Goal: Task Accomplishment & Management: Manage account settings

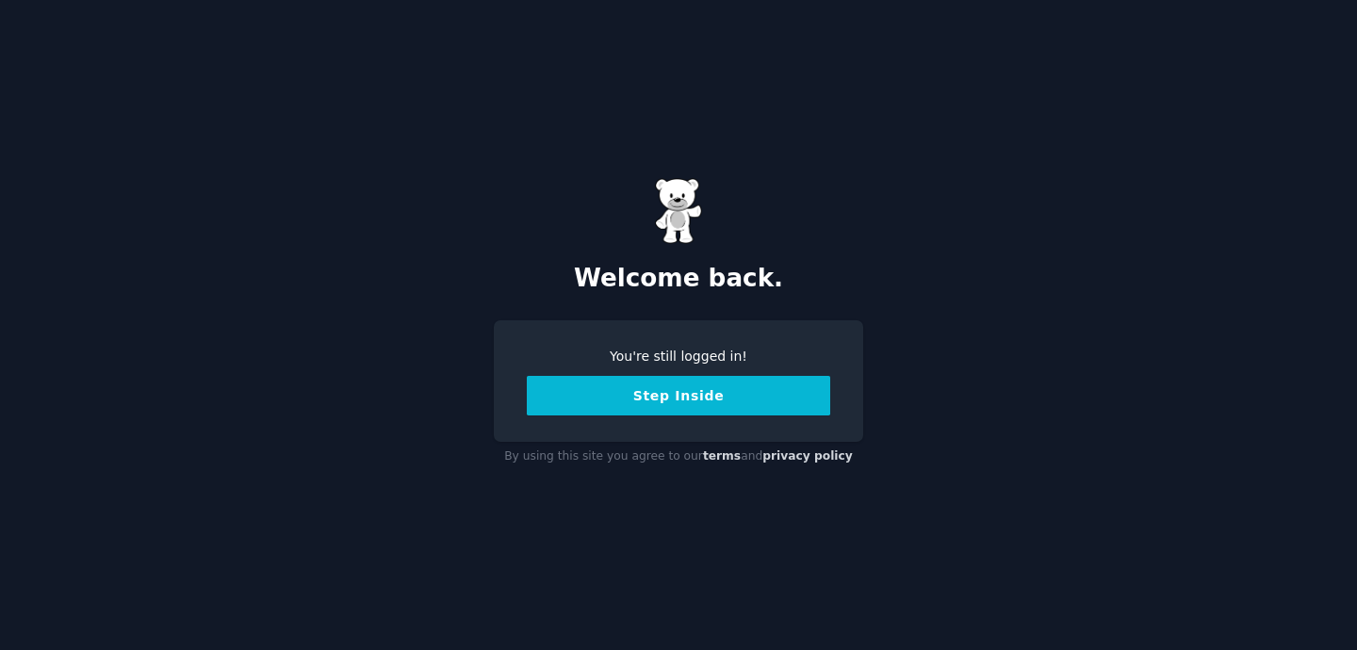
click at [679, 402] on button "Step Inside" at bounding box center [678, 396] width 303 height 40
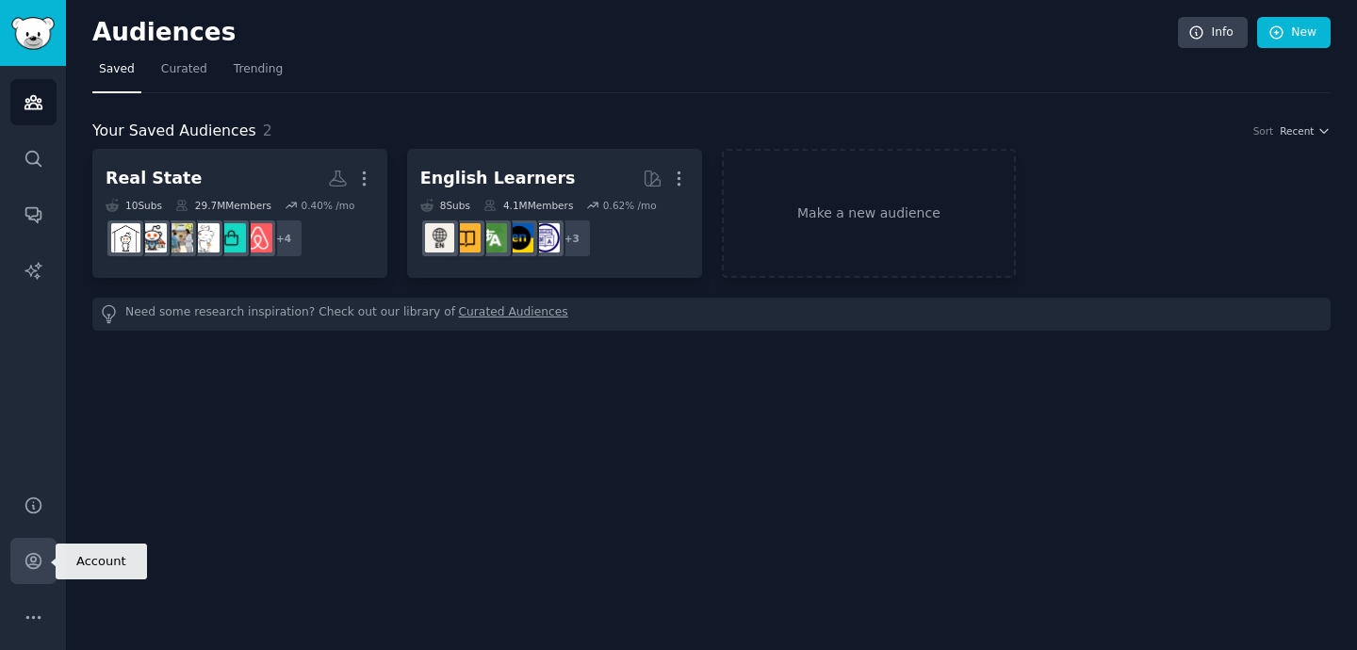
click at [34, 566] on icon "Sidebar" at bounding box center [34, 561] width 20 height 20
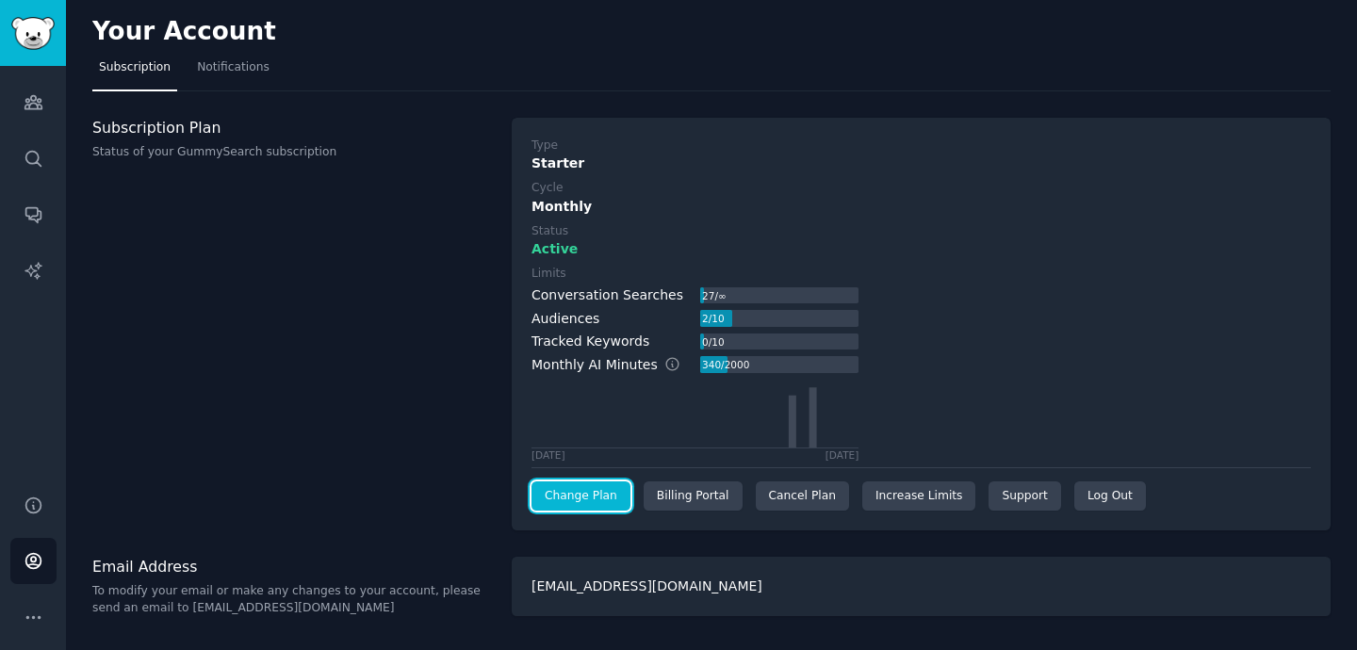
click at [597, 501] on link "Change Plan" at bounding box center [580, 496] width 99 height 30
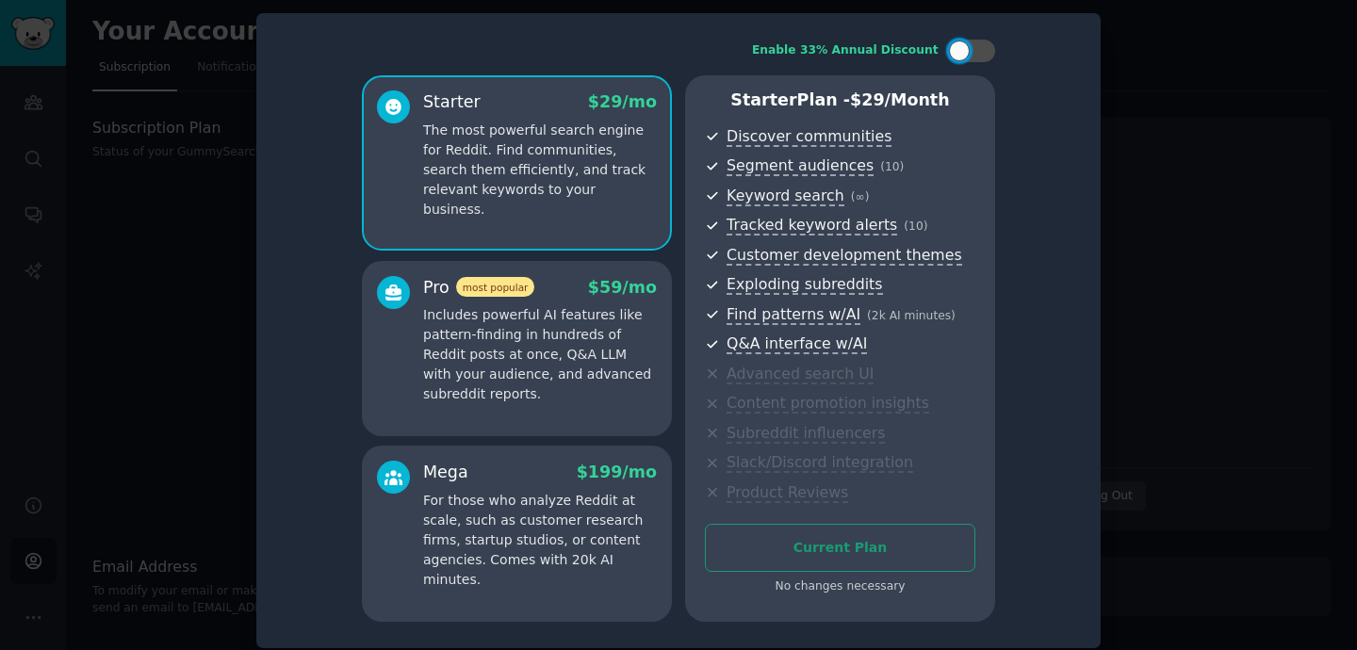
click at [1165, 128] on div at bounding box center [678, 325] width 1357 height 650
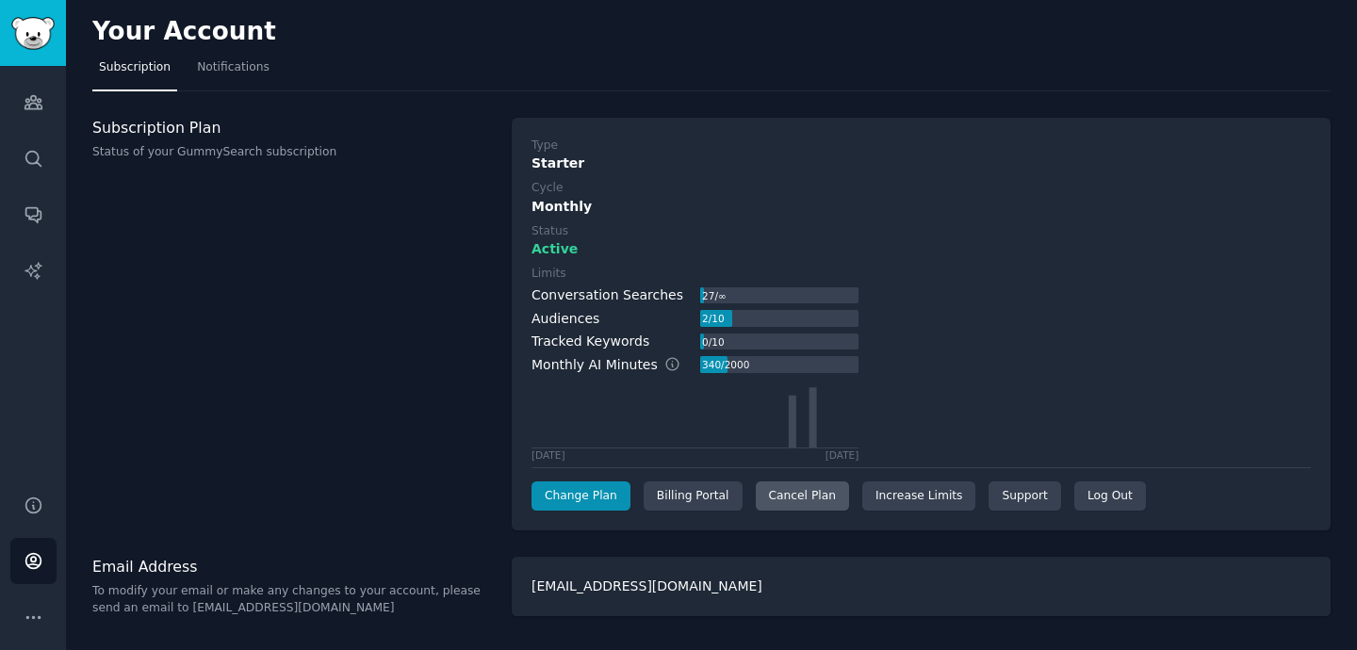
click at [809, 489] on div "Cancel Plan" at bounding box center [802, 496] width 93 height 30
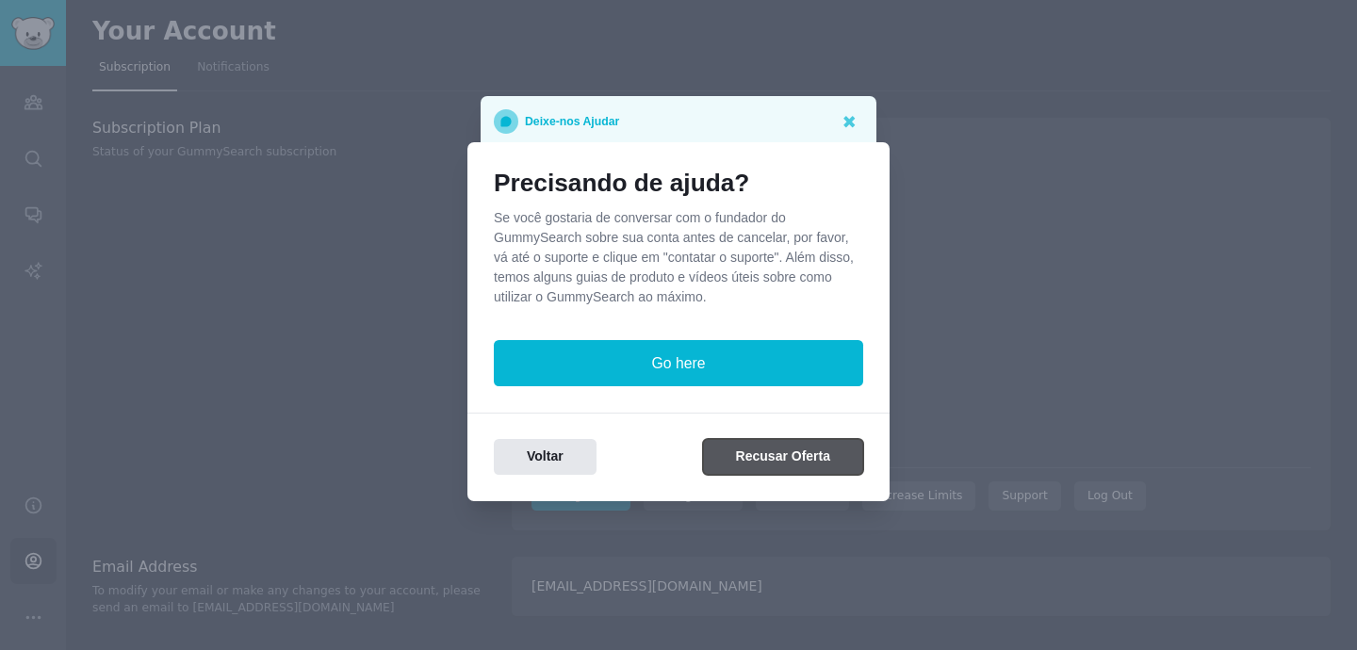
click at [781, 466] on button "Recusar Oferta" at bounding box center [783, 457] width 160 height 37
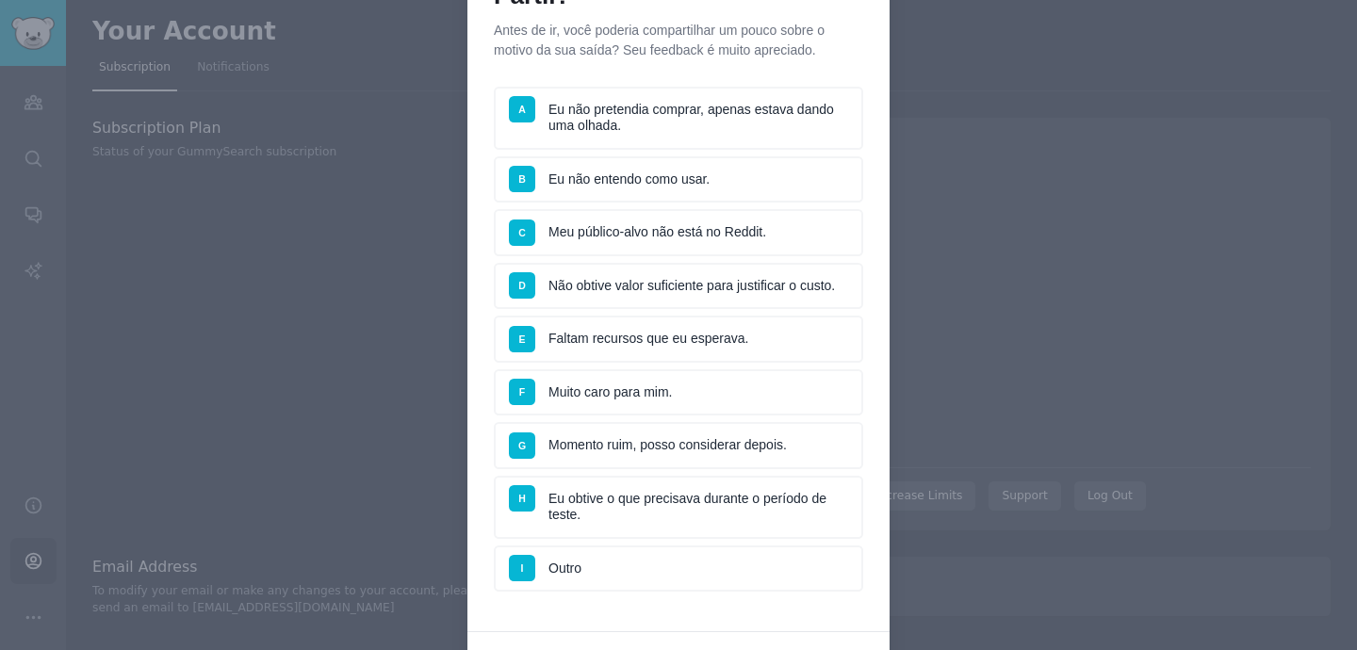
scroll to position [141, 0]
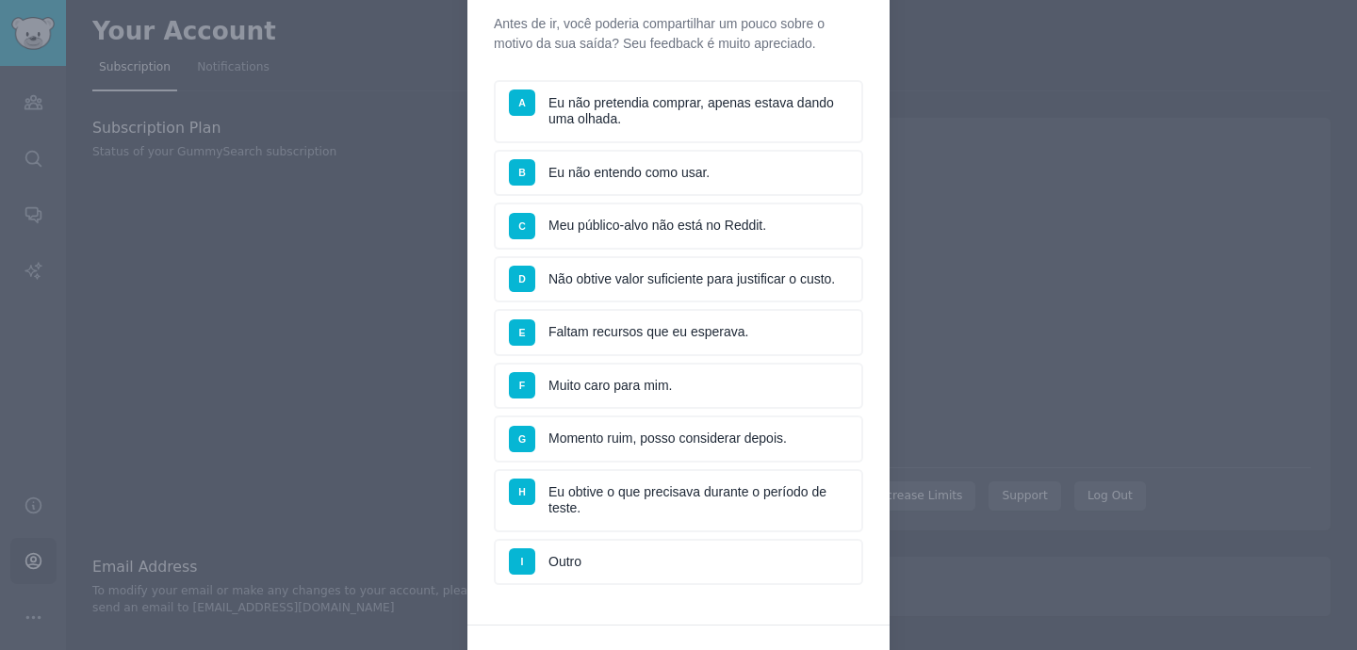
click at [744, 291] on li "D Não obtive valor suficiente para justificar o custo." at bounding box center [678, 279] width 369 height 47
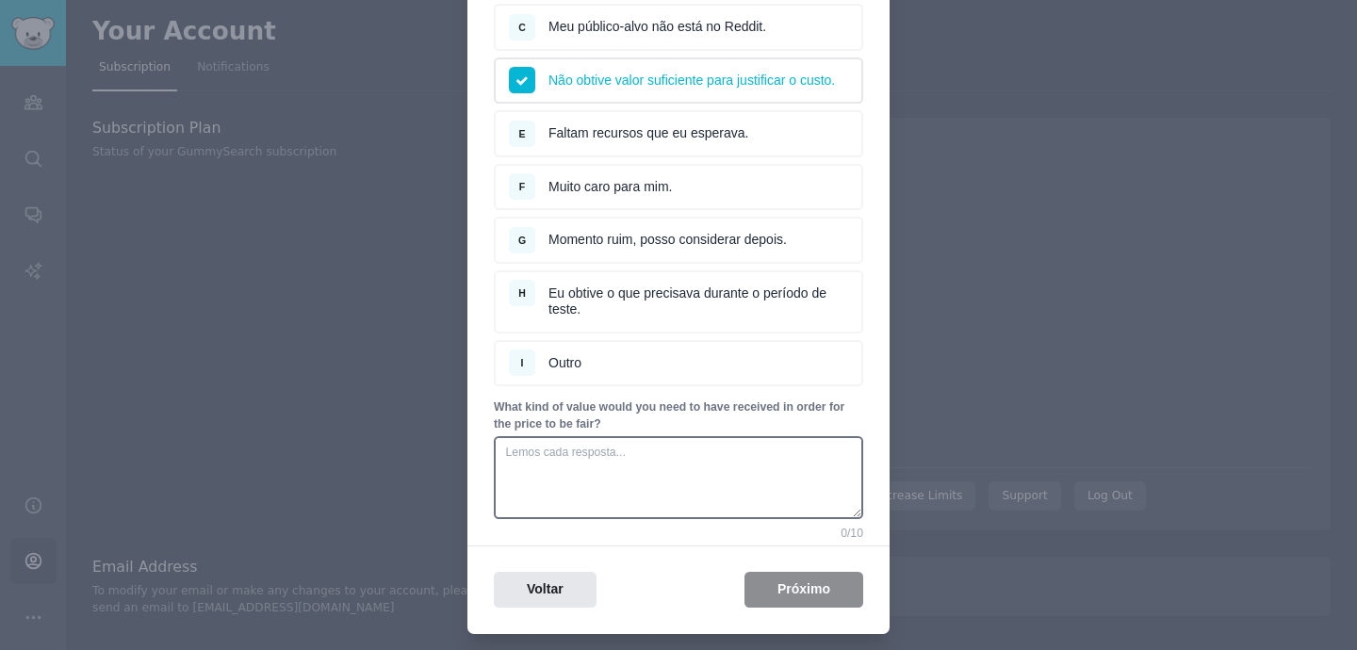
scroll to position [406, 0]
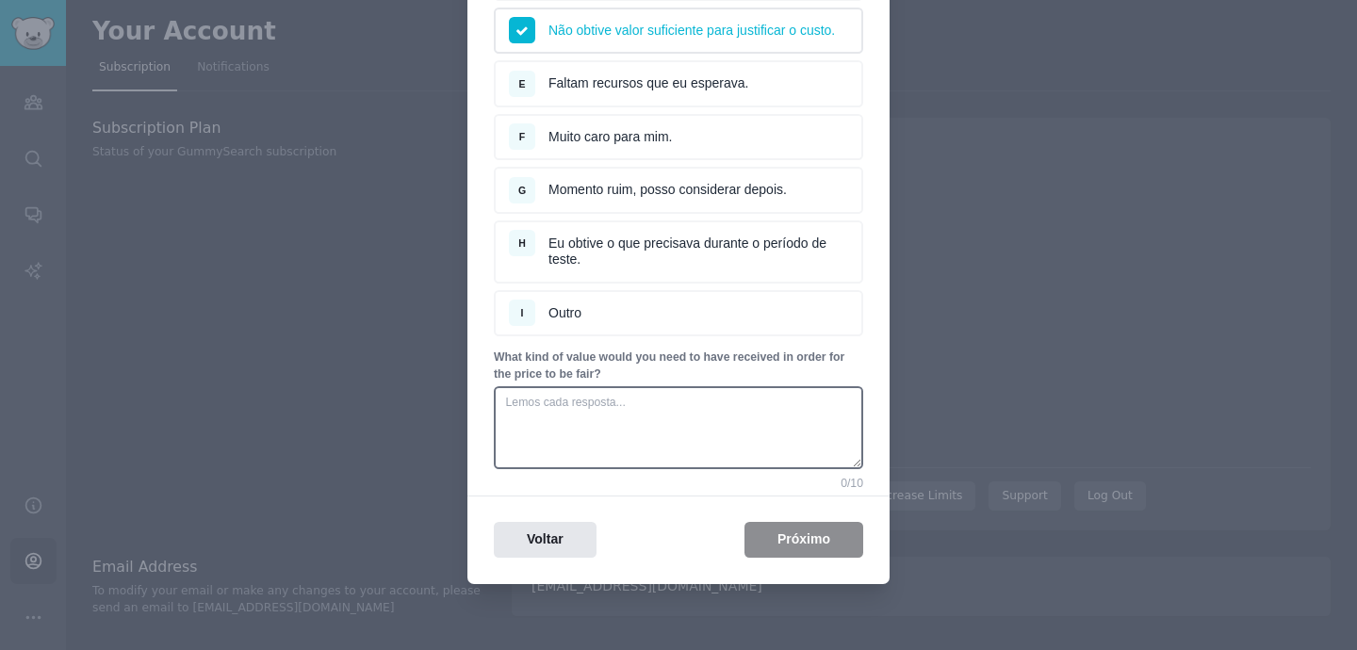
click at [787, 543] on div "Voltar Próximo" at bounding box center [678, 540] width 422 height 37
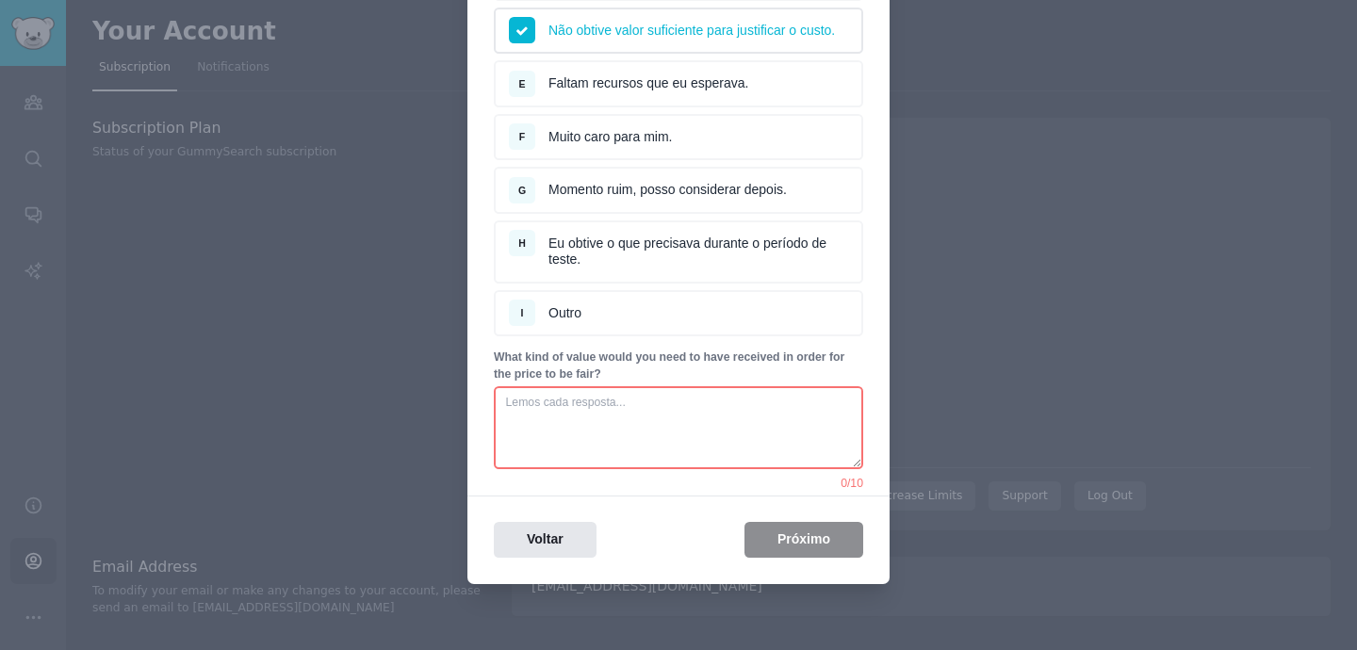
click at [620, 416] on textarea at bounding box center [678, 427] width 369 height 83
click at [799, 540] on div "Voltar Próximo" at bounding box center [678, 540] width 422 height 37
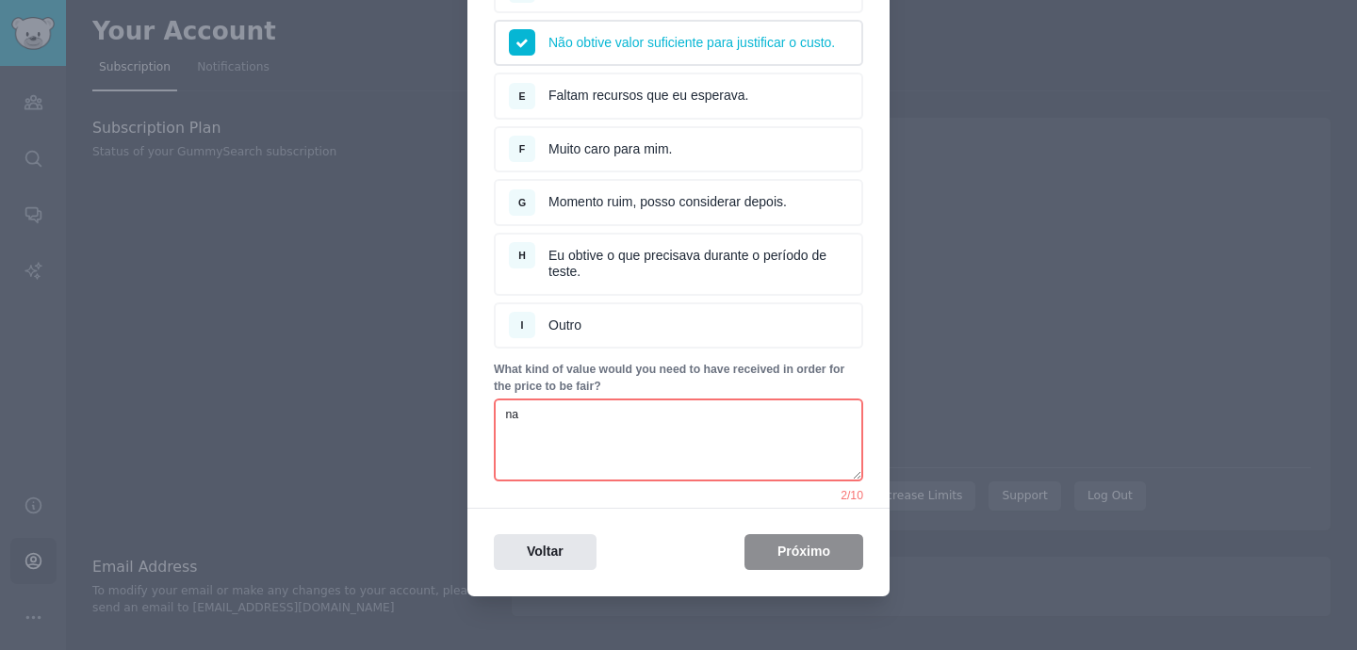
scroll to position [380, 0]
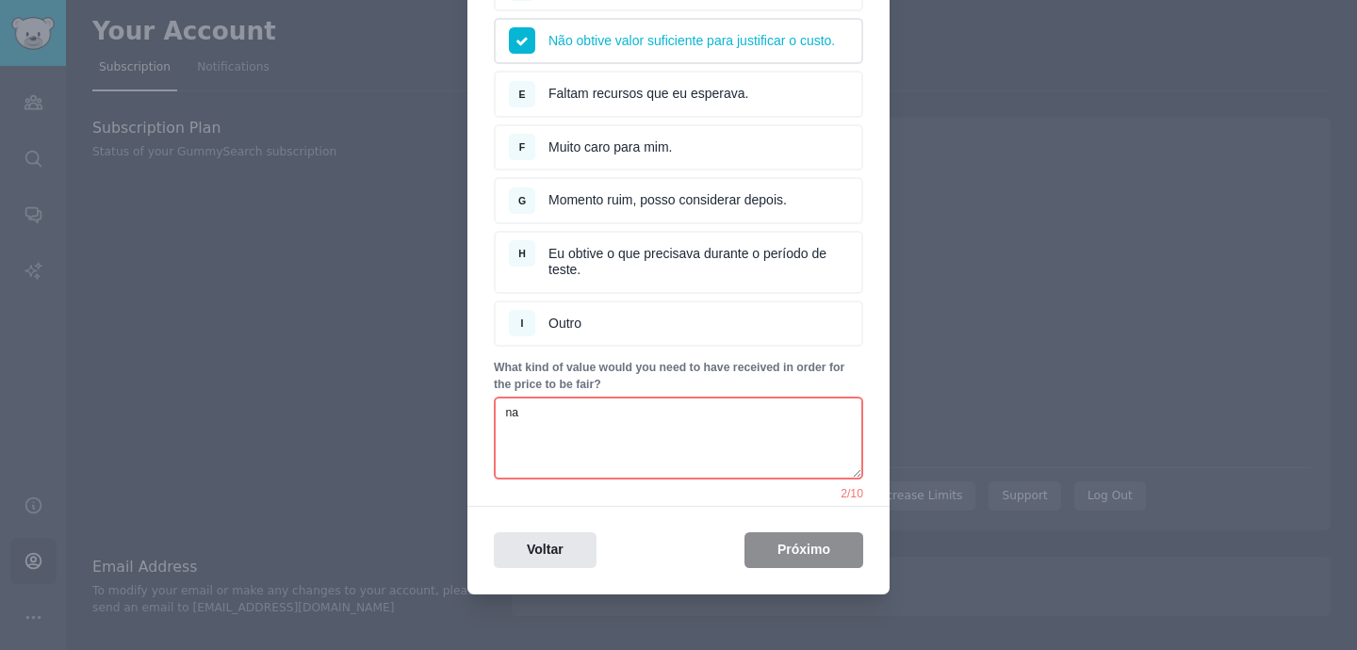
click at [718, 449] on textarea "na" at bounding box center [678, 438] width 369 height 83
type textarea "n"
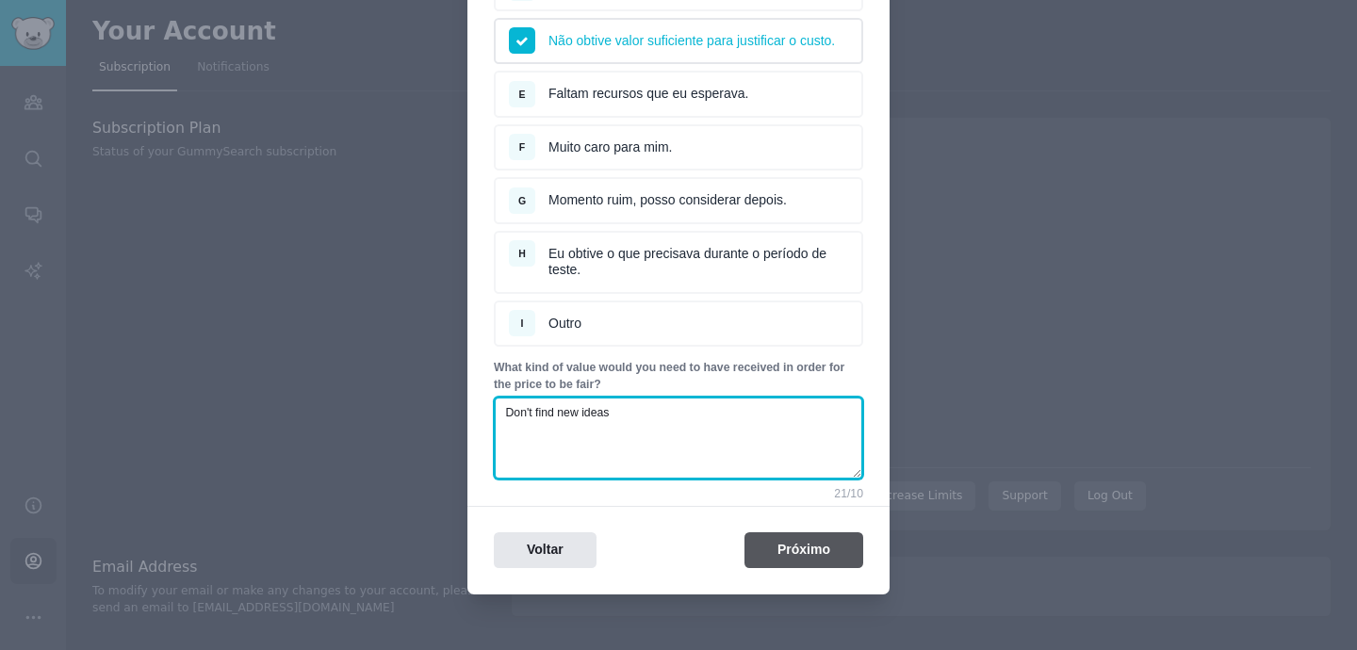
type textarea "Don't find new ideas"
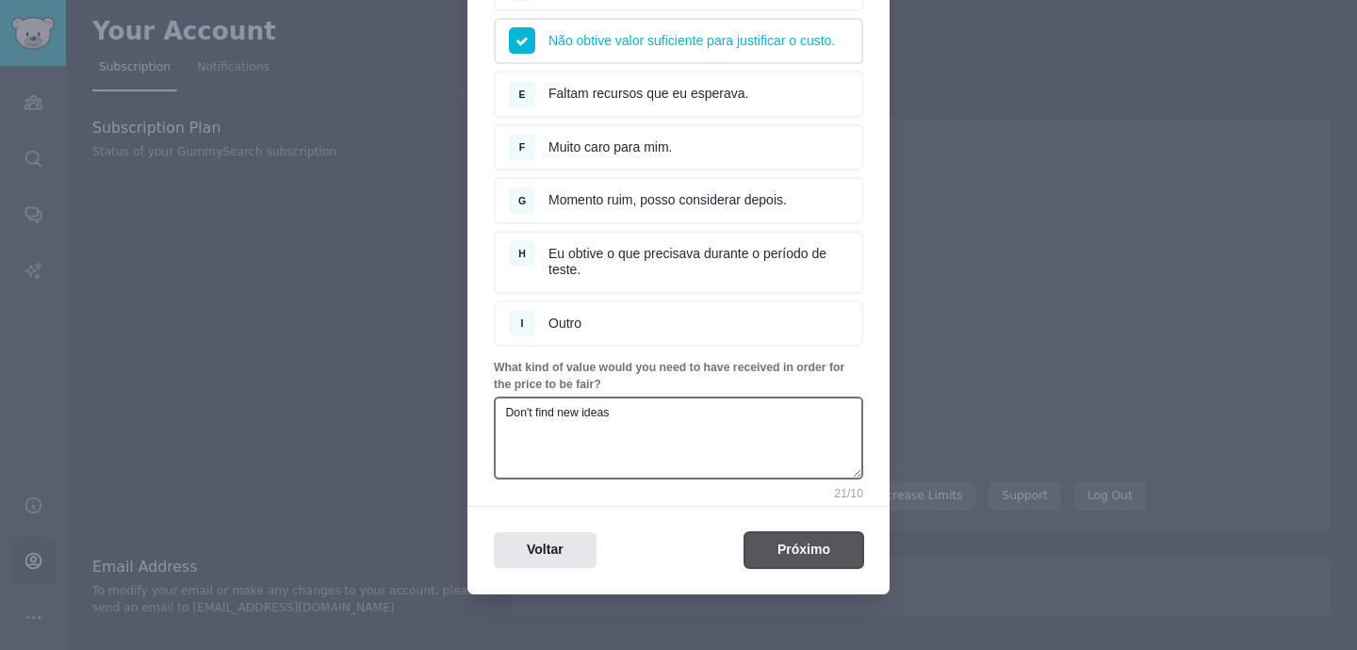
click at [834, 569] on button "Próximo" at bounding box center [803, 550] width 119 height 37
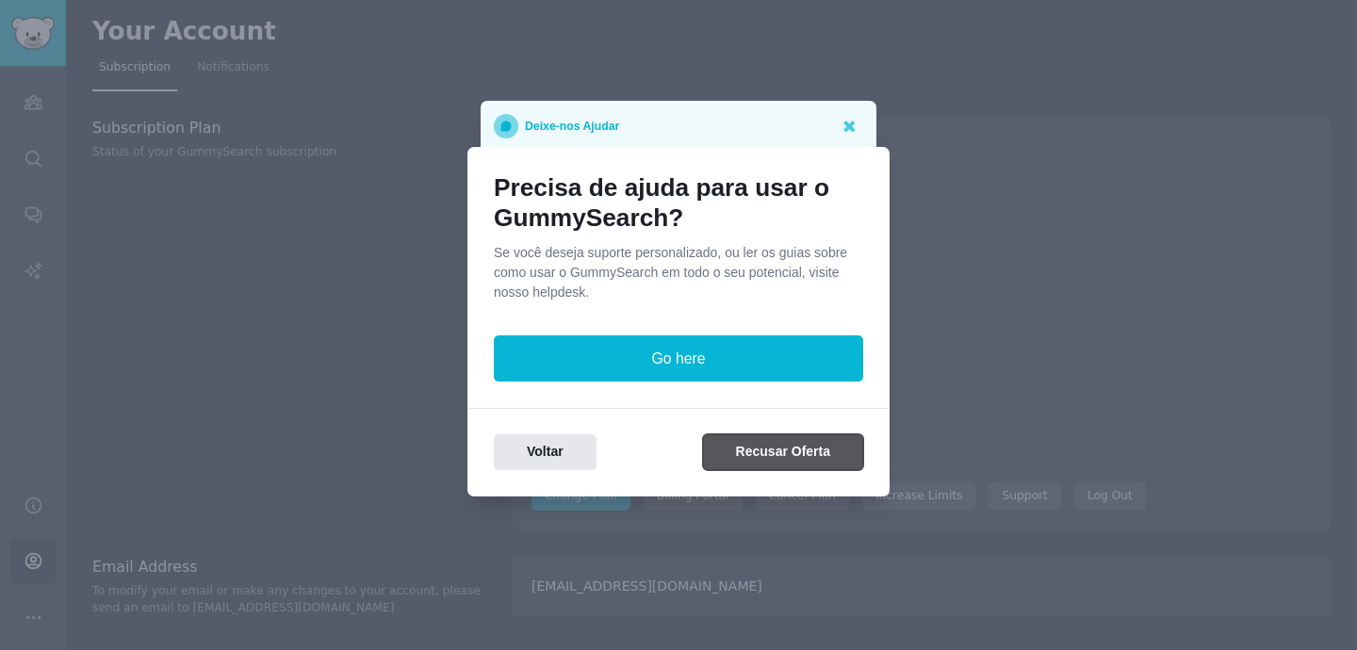
scroll to position [0, 0]
click at [782, 455] on button "Recusar Oferta" at bounding box center [783, 452] width 160 height 37
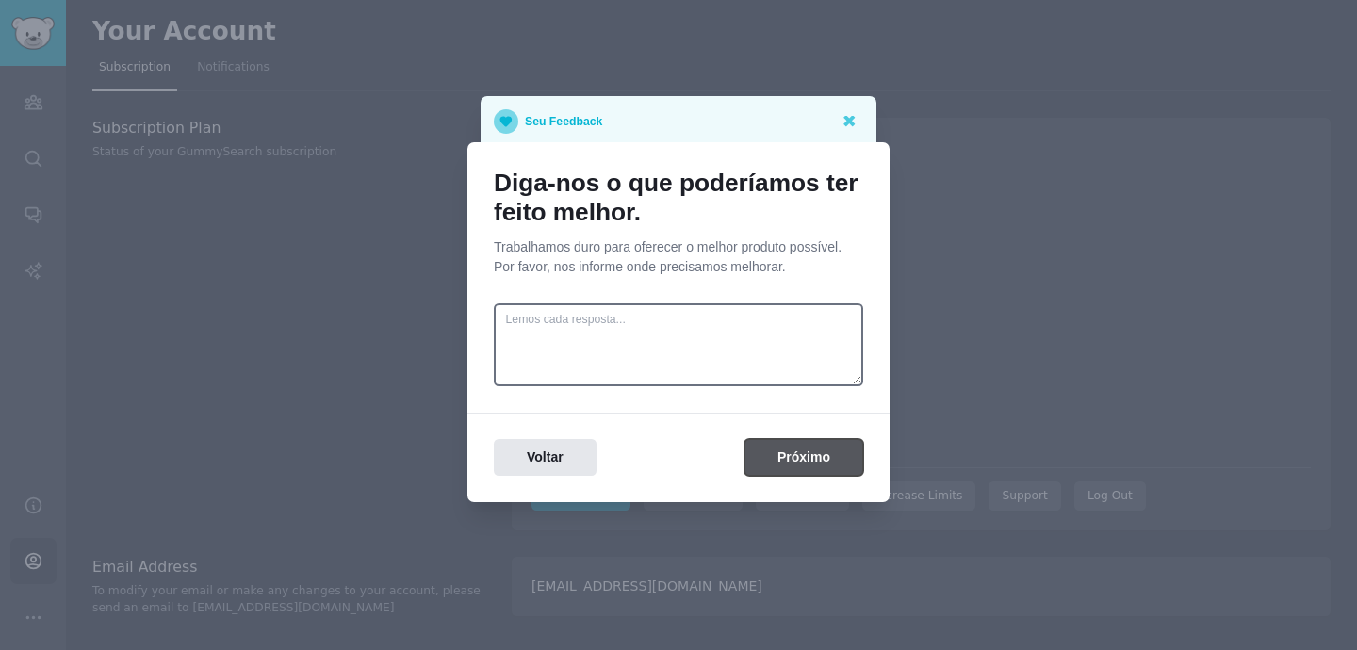
click at [798, 456] on button "Próximo" at bounding box center [803, 457] width 119 height 37
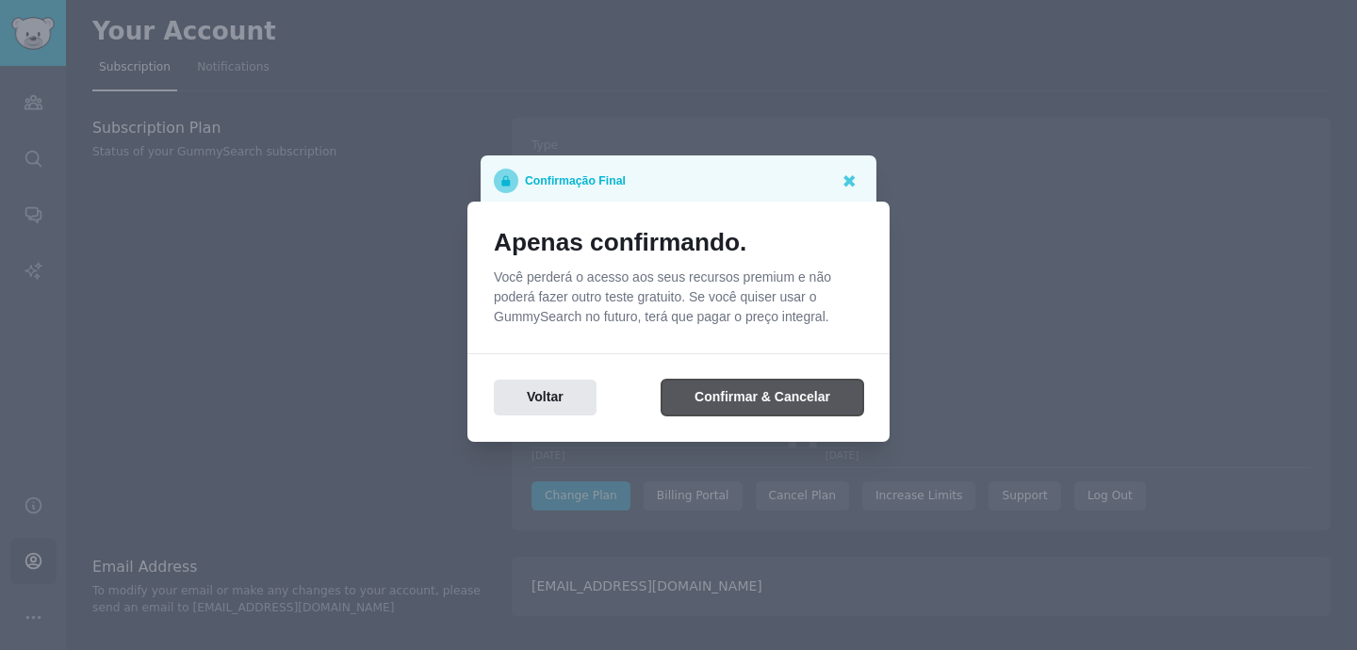
click at [783, 400] on button "Confirmar & Cancelar" at bounding box center [762, 398] width 202 height 37
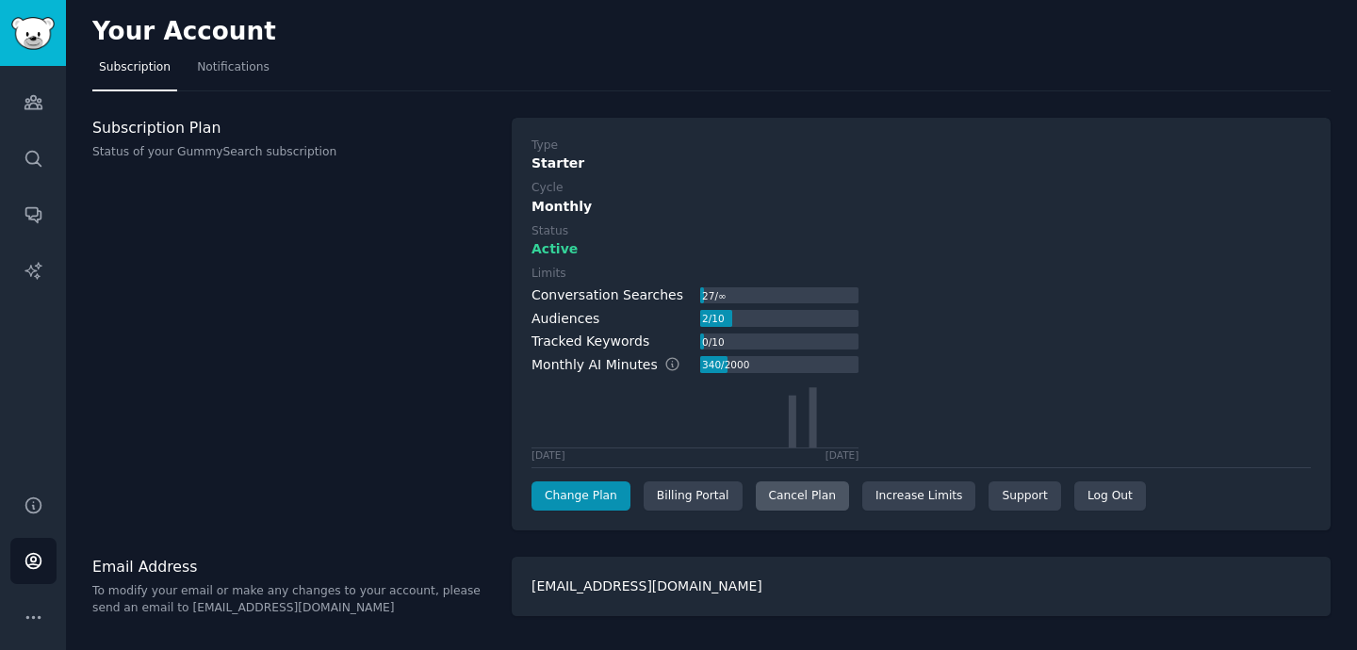
click at [801, 500] on div "Cancel Plan" at bounding box center [802, 496] width 93 height 30
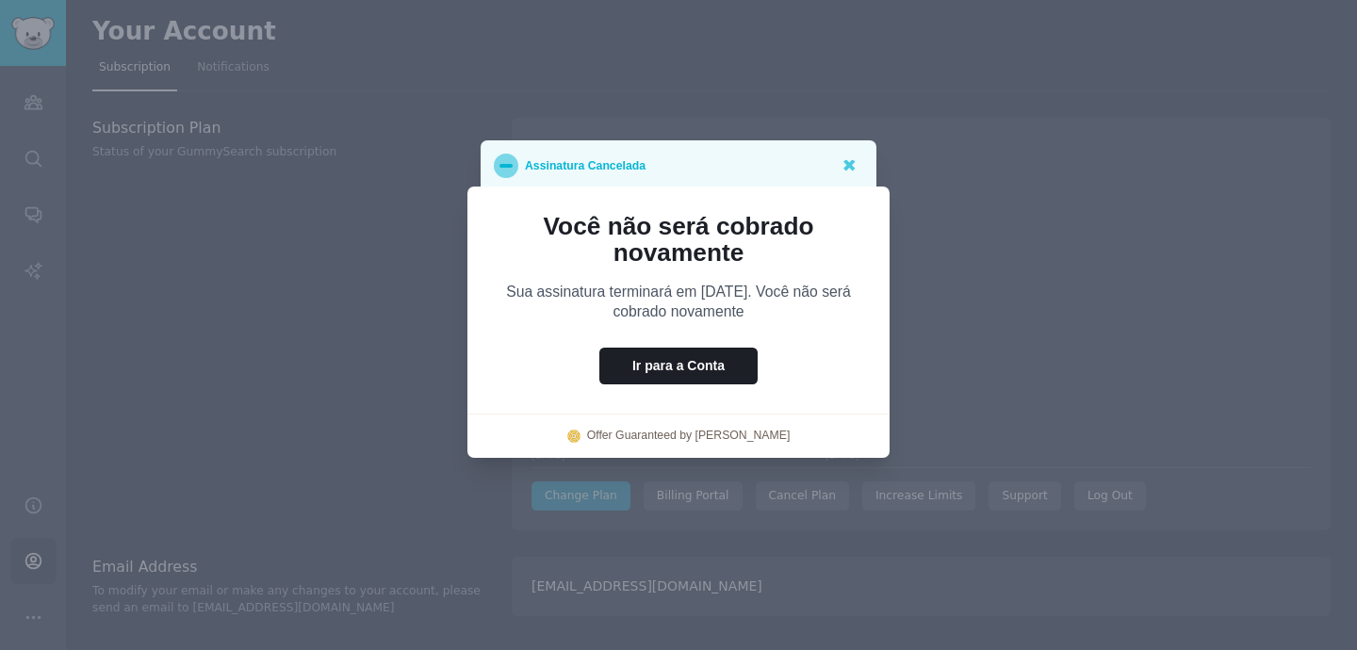
click at [982, 337] on div at bounding box center [678, 325] width 1357 height 650
